Goal: Transaction & Acquisition: Purchase product/service

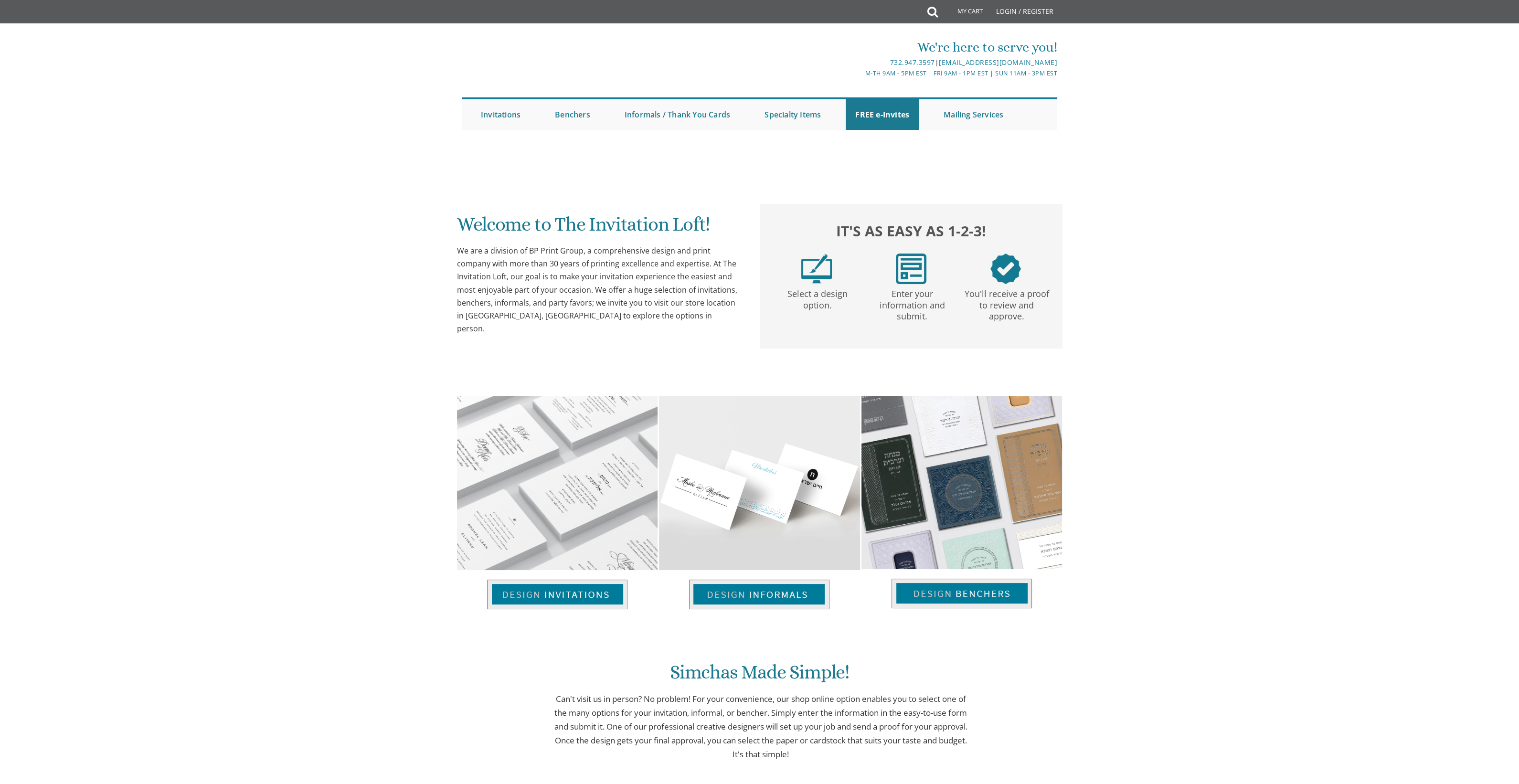
click at [323, 696] on body "My Cart Total: View Cart Item(s) Submit My Cart Total: View Cart Item(s) Login …" at bounding box center [759, 662] width 1519 height 1325
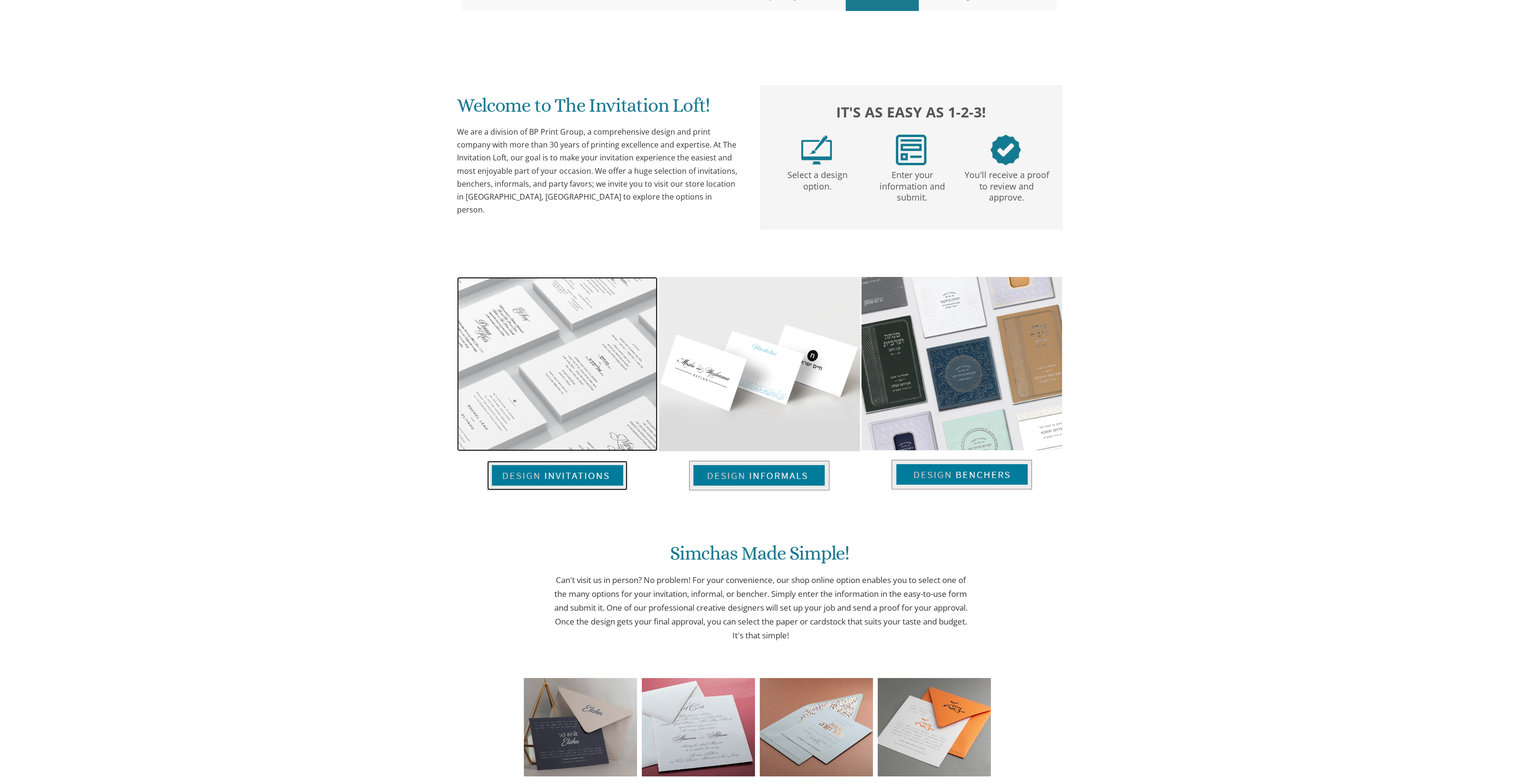
click at [599, 480] on img at bounding box center [557, 476] width 141 height 30
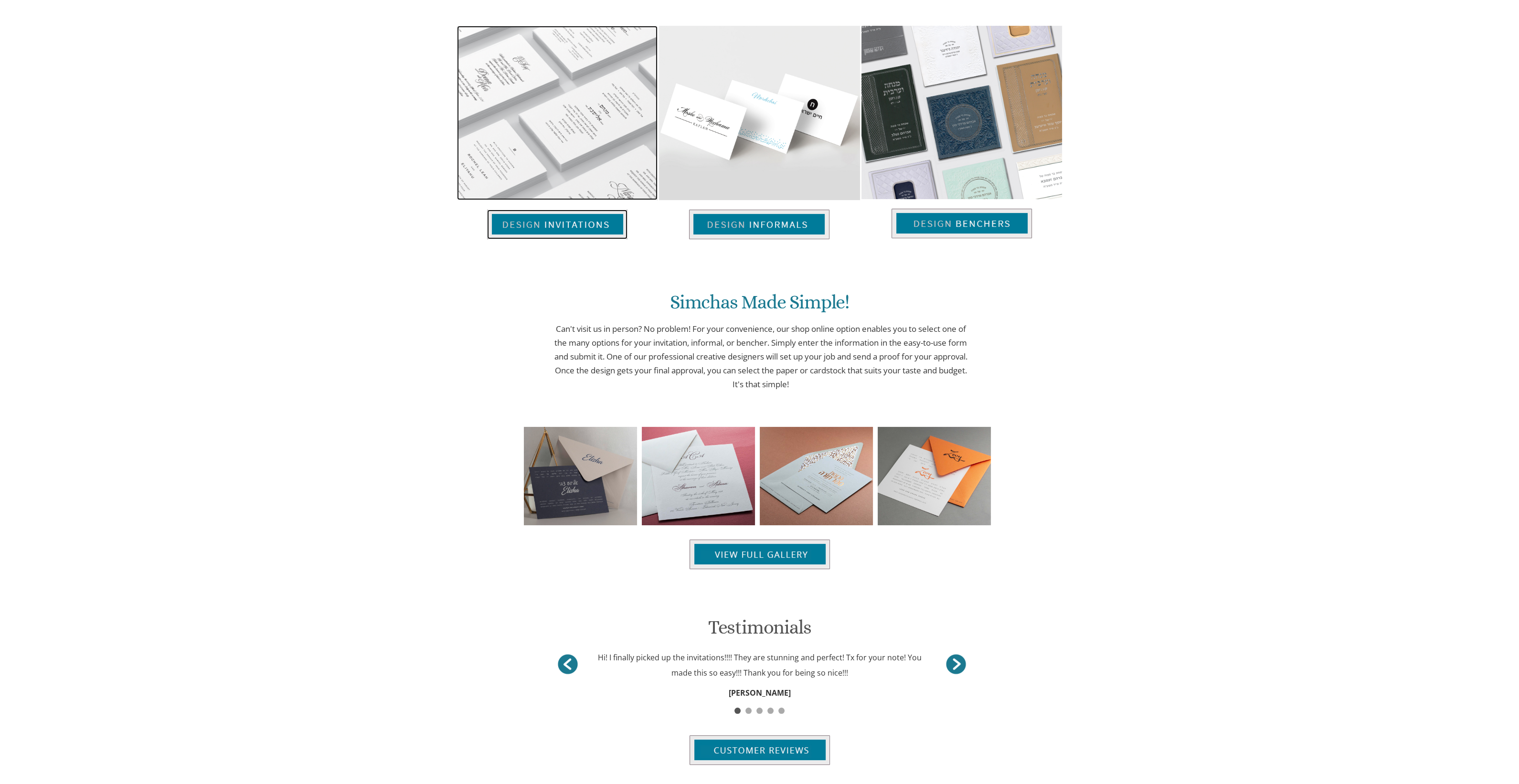
scroll to position [477, 0]
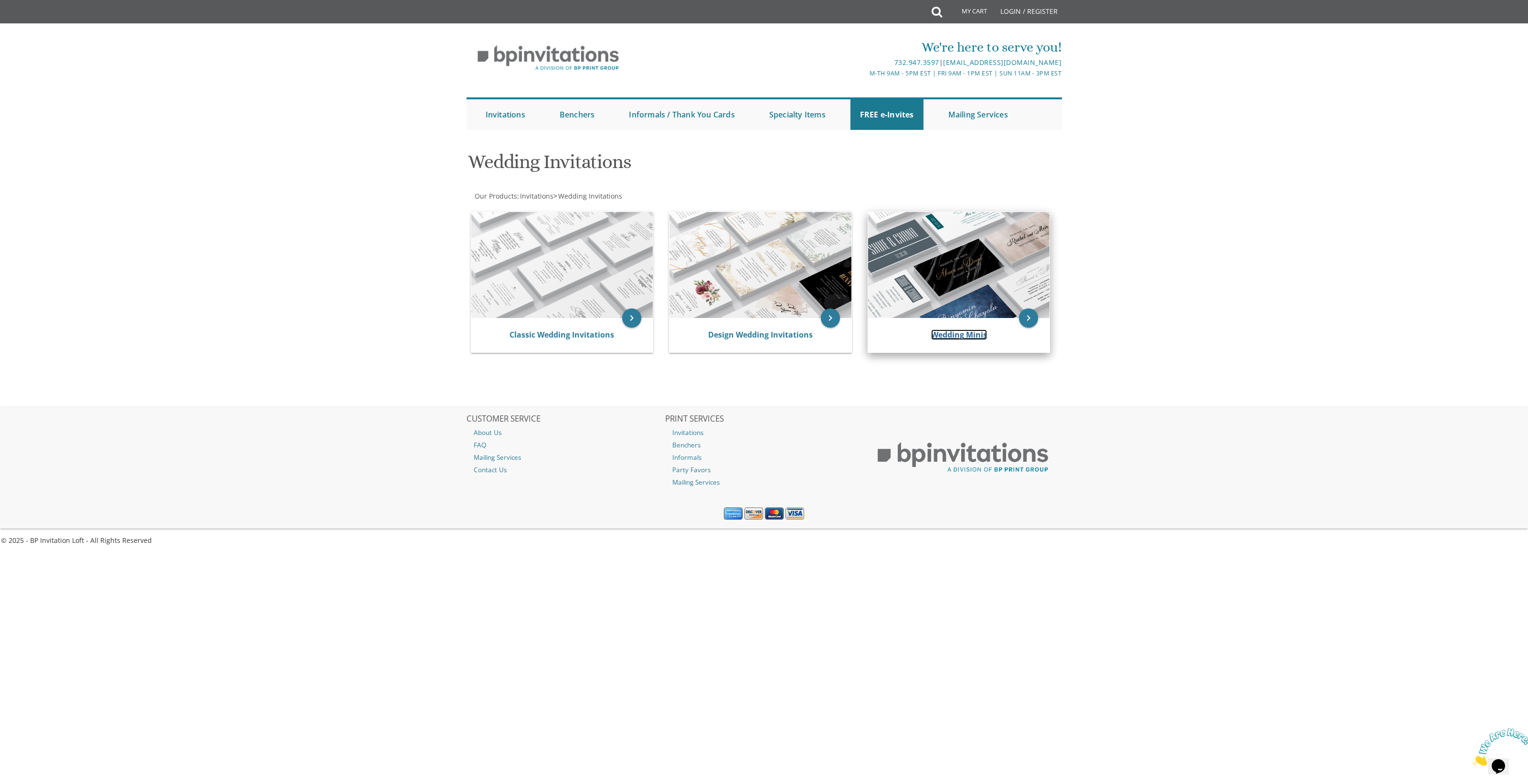
click at [949, 330] on link "Wedding Minis" at bounding box center [959, 334] width 56 height 11
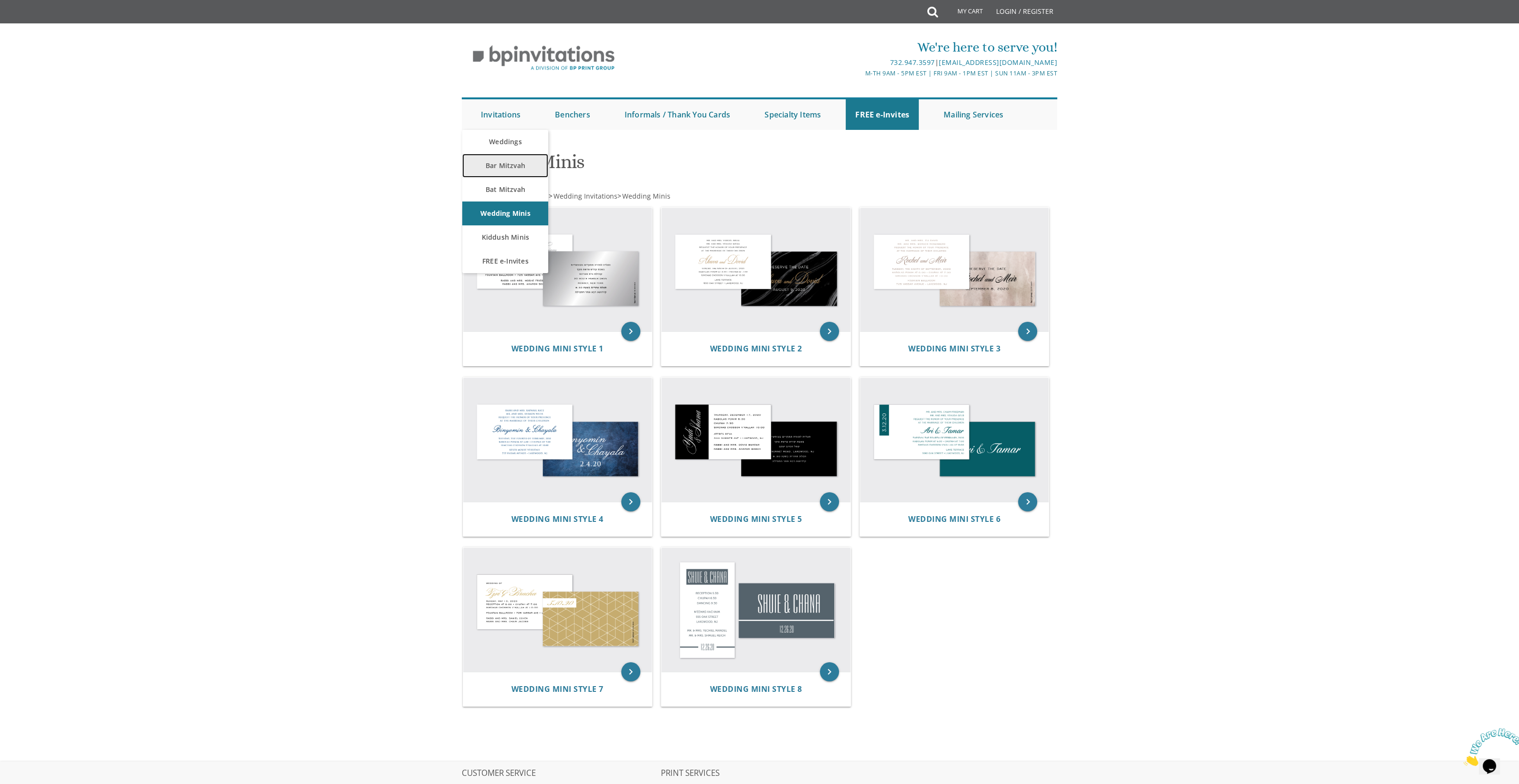
click at [491, 161] on link "Bar Mitzvah" at bounding box center [505, 165] width 86 height 24
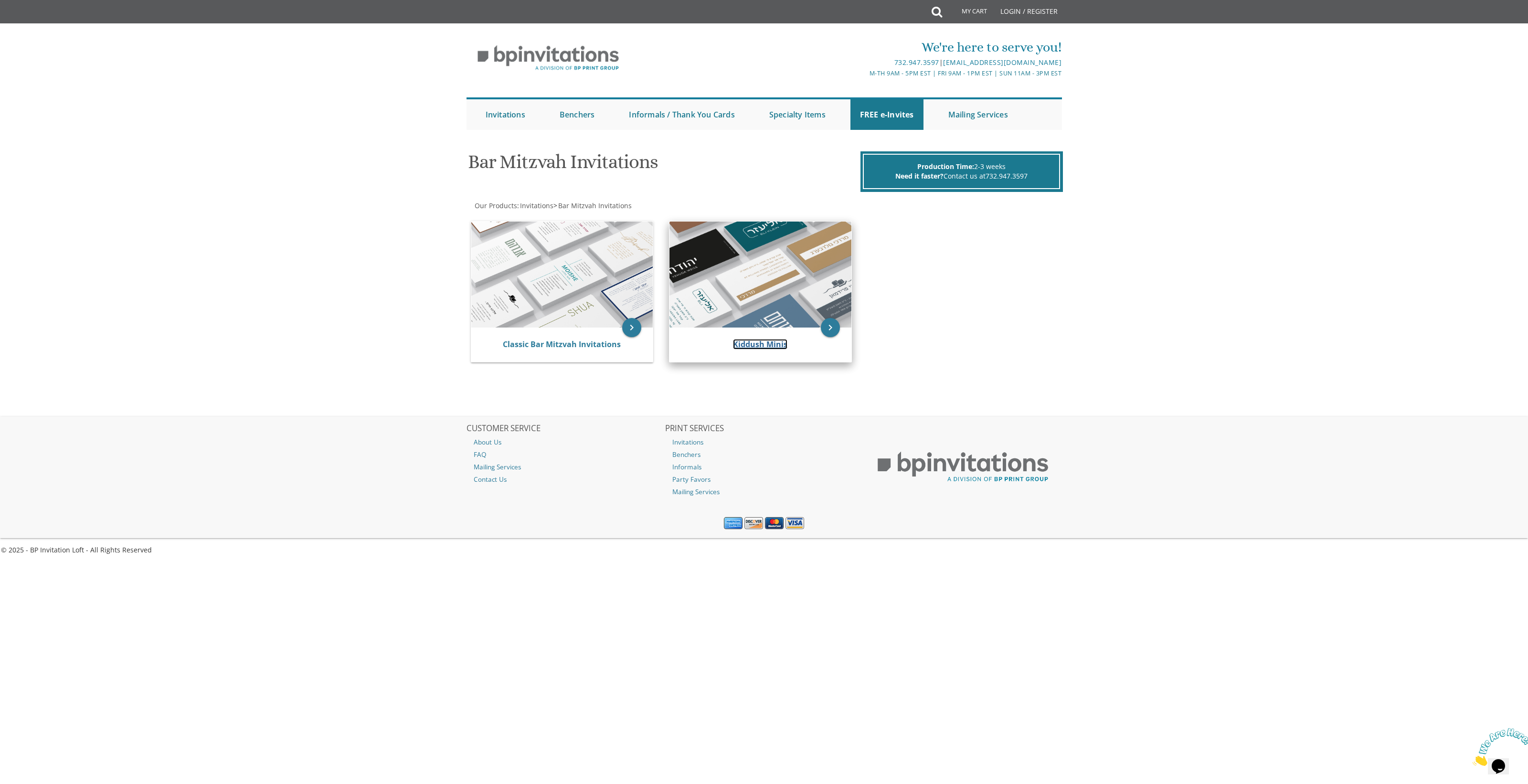
click at [778, 346] on link "Kiddush Minis" at bounding box center [760, 345] width 55 height 11
click at [771, 344] on link "Kiddush Minis" at bounding box center [760, 345] width 55 height 11
click at [760, 349] on div "Kiddush Minis" at bounding box center [760, 345] width 159 height 11
click at [760, 345] on link "Kiddush Minis" at bounding box center [760, 345] width 55 height 11
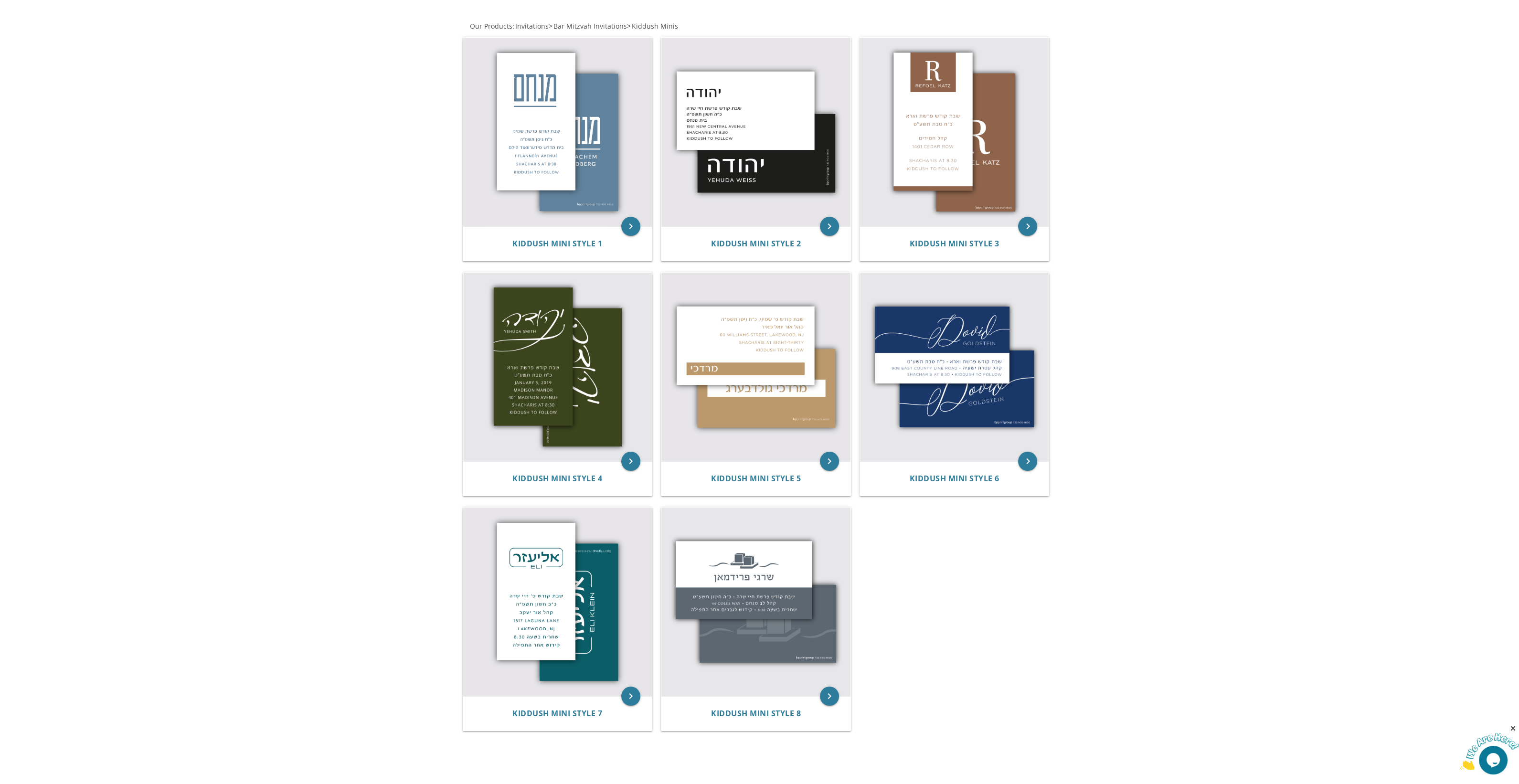
scroll to position [179, 0]
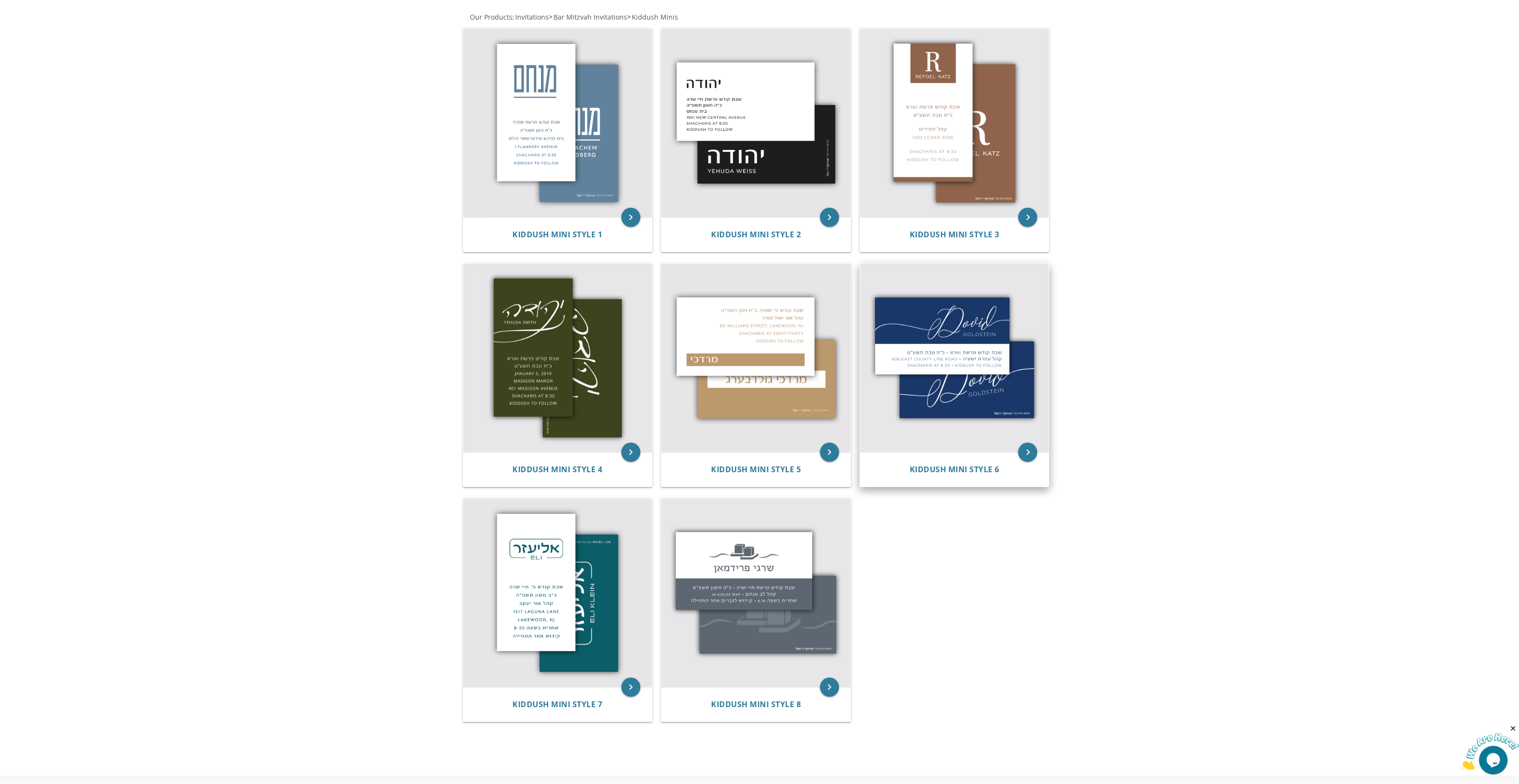
click at [979, 400] on img at bounding box center [954, 358] width 189 height 189
